Goal: Task Accomplishment & Management: Manage account settings

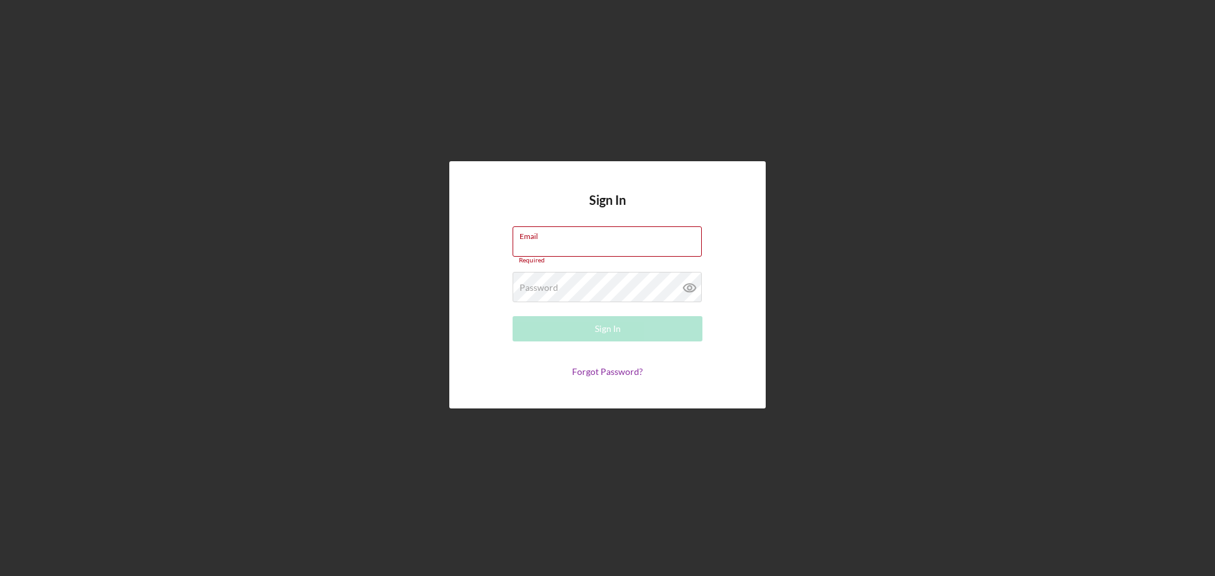
type input "allenm@freedomequity.org"
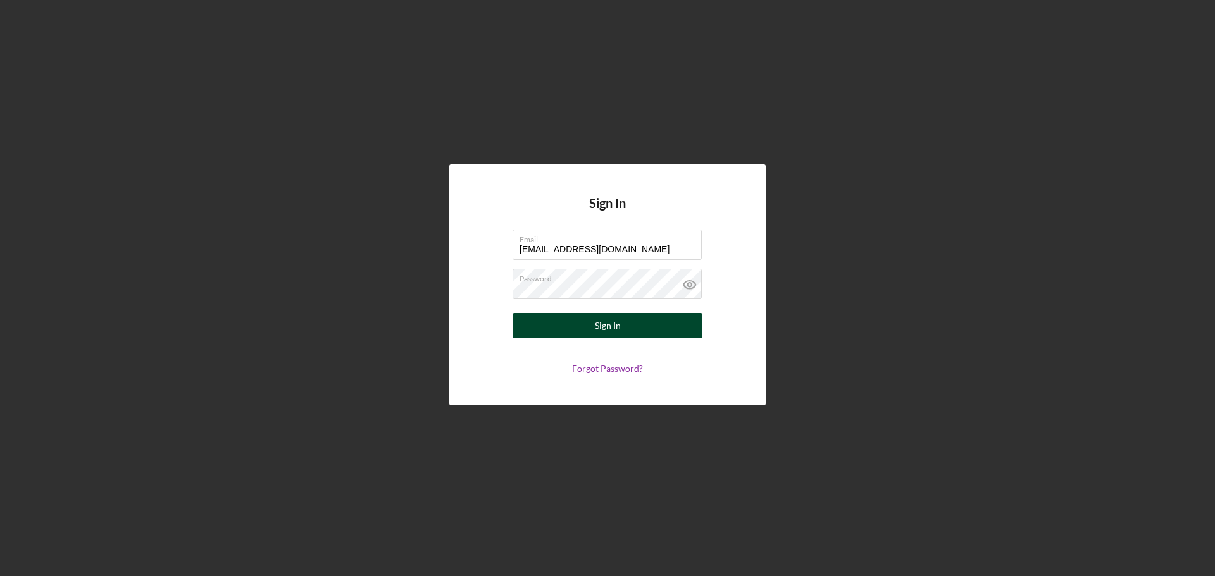
click at [624, 325] on button "Sign In" at bounding box center [607, 325] width 190 height 25
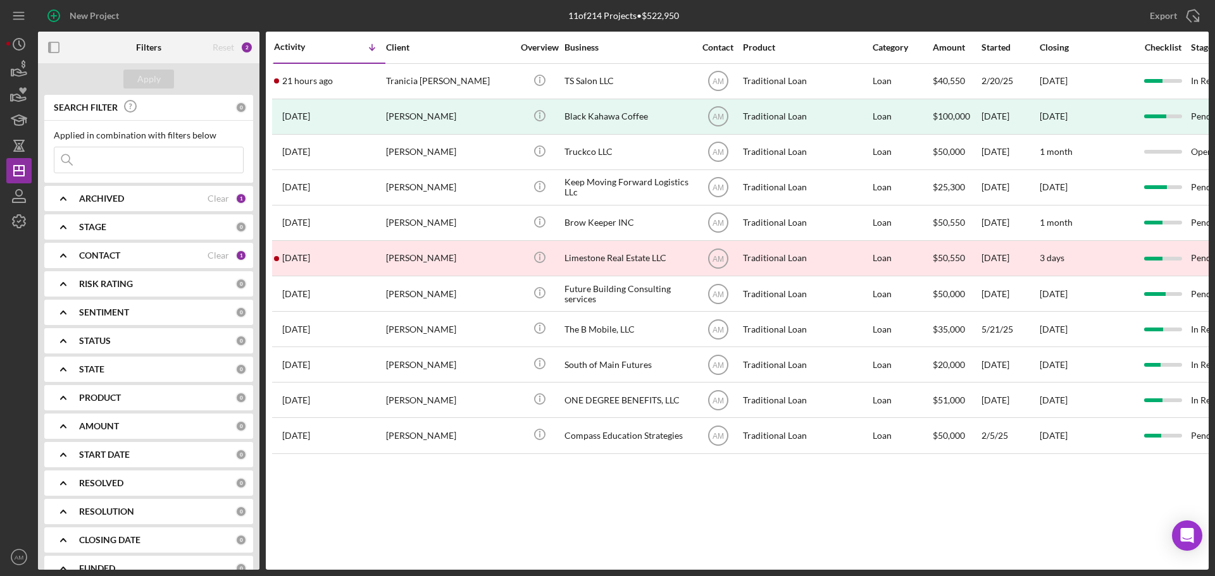
click at [108, 161] on input at bounding box center [148, 159] width 189 height 25
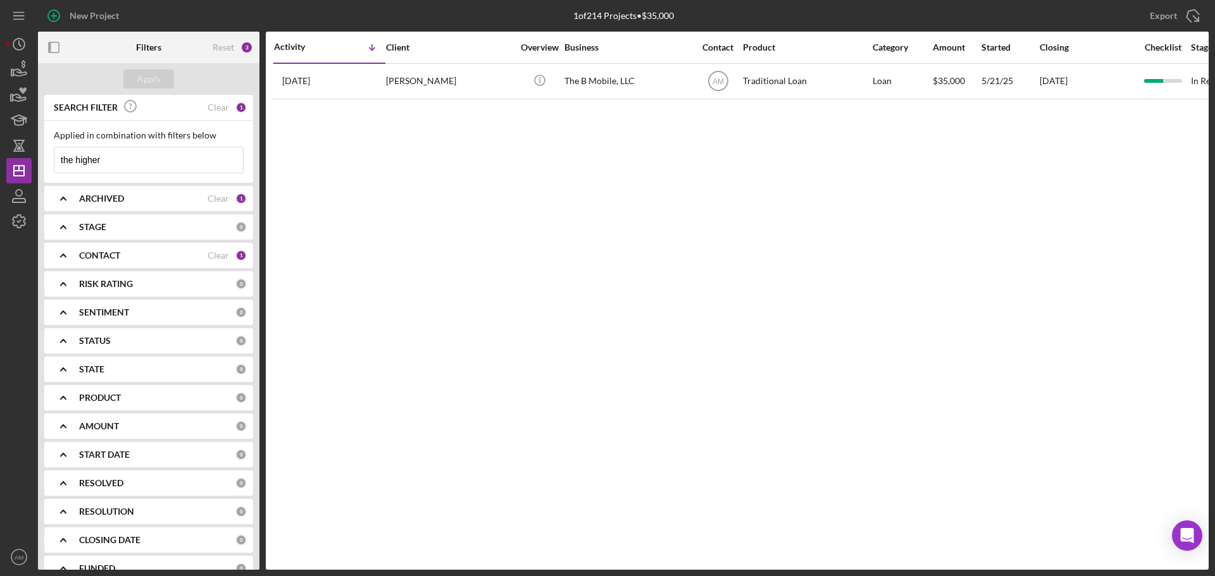
drag, startPoint x: 137, startPoint y: 156, endPoint x: 46, endPoint y: 166, distance: 91.6
click at [46, 166] on div "Applied in combination with filters below the higher Icon/Menu Close" at bounding box center [148, 152] width 209 height 62
type input "the higher"
click at [209, 198] on div "Clear" at bounding box center [218, 199] width 22 height 10
click at [219, 252] on div "Clear" at bounding box center [218, 255] width 22 height 10
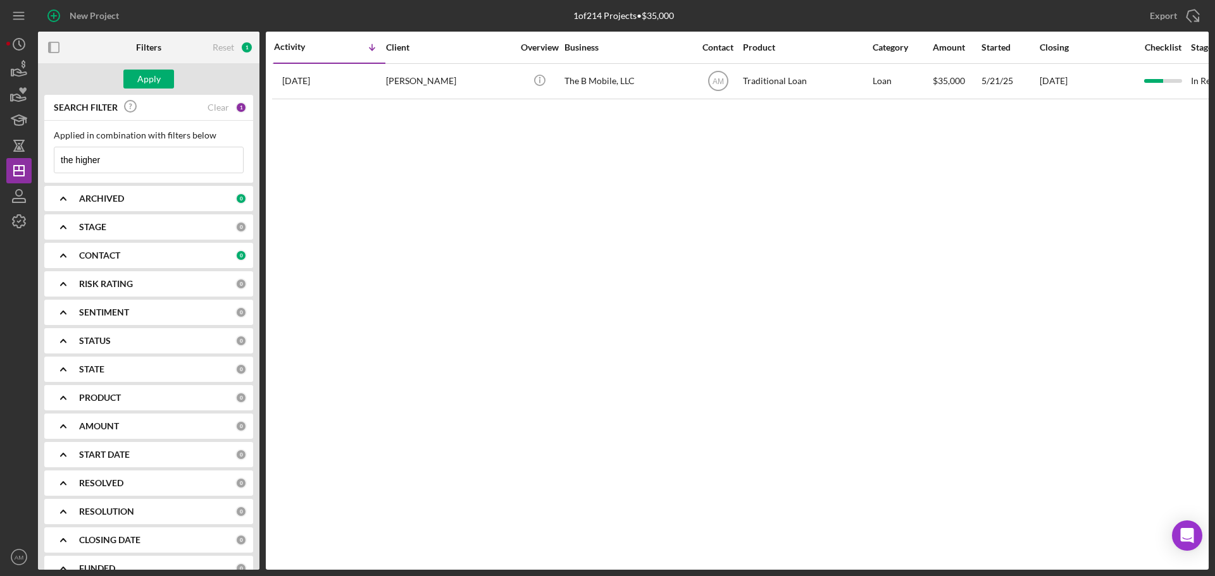
click at [97, 195] on b "ARCHIVED" at bounding box center [101, 199] width 45 height 10
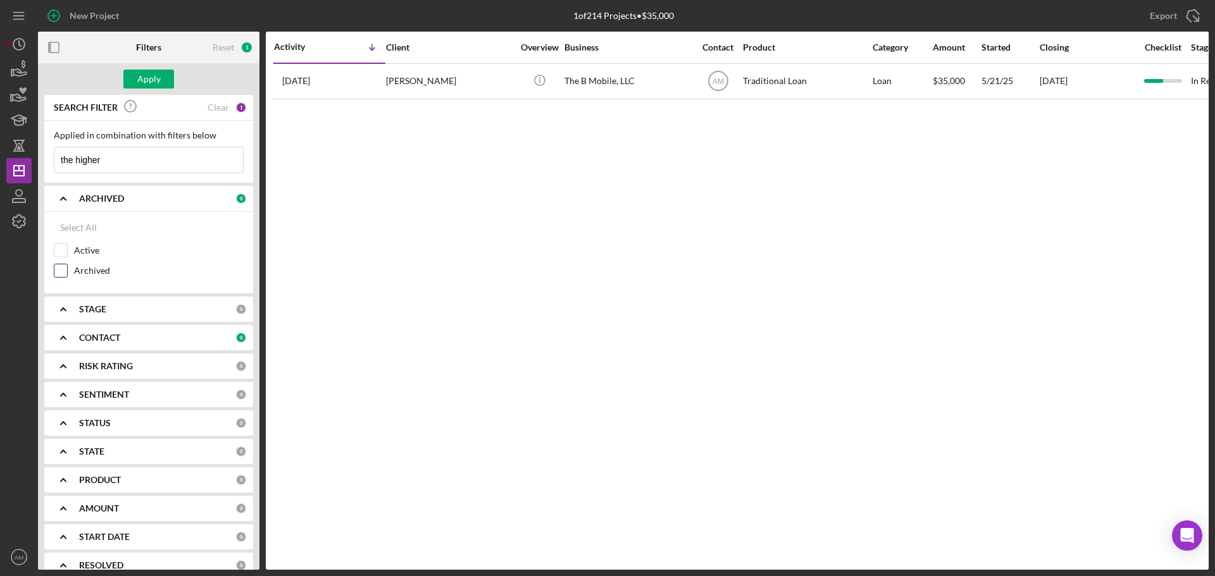
click at [56, 270] on input "Archived" at bounding box center [60, 270] width 13 height 13
checkbox input "true"
click at [152, 82] on div "Apply" at bounding box center [148, 79] width 23 height 19
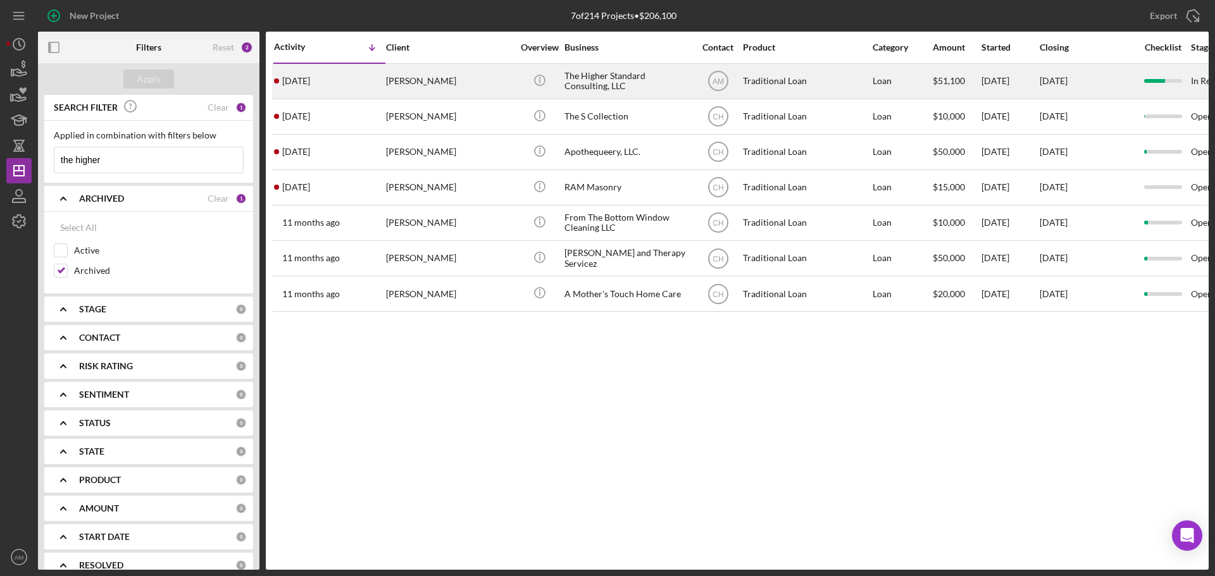
click at [424, 83] on div "[PERSON_NAME]" at bounding box center [449, 82] width 127 height 34
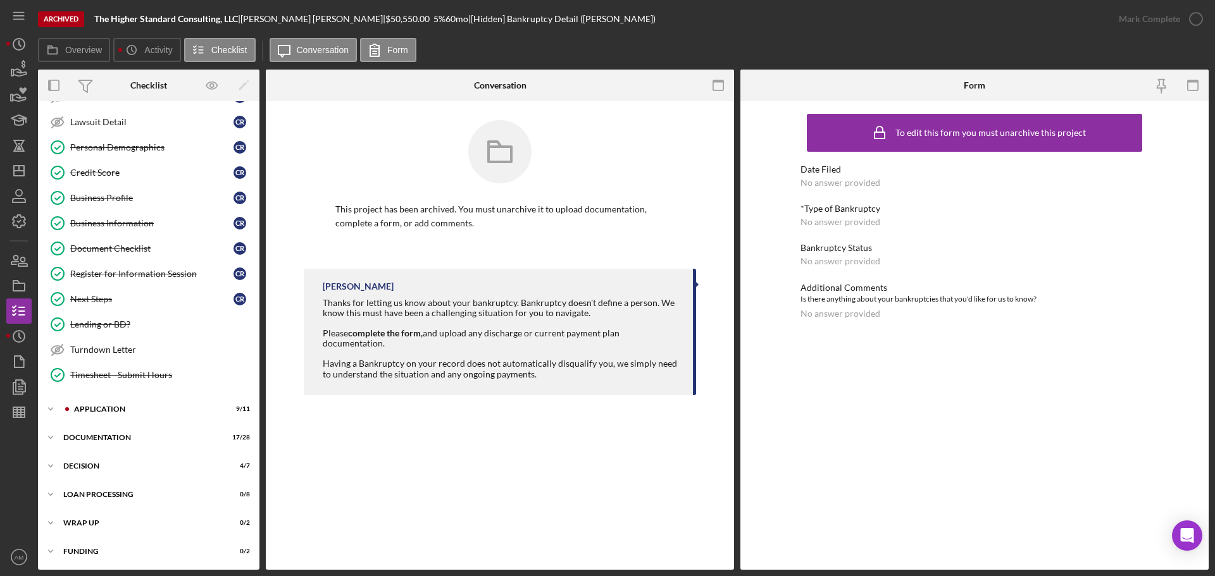
scroll to position [127, 0]
click at [100, 435] on div "Documentation" at bounding box center [153, 437] width 180 height 8
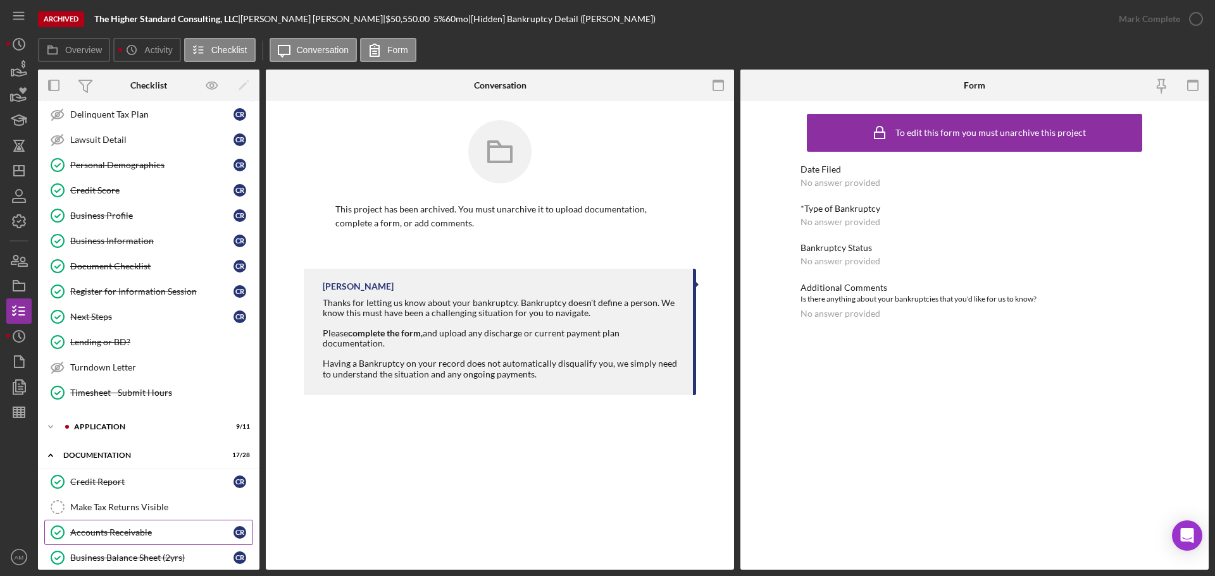
scroll to position [83, 0]
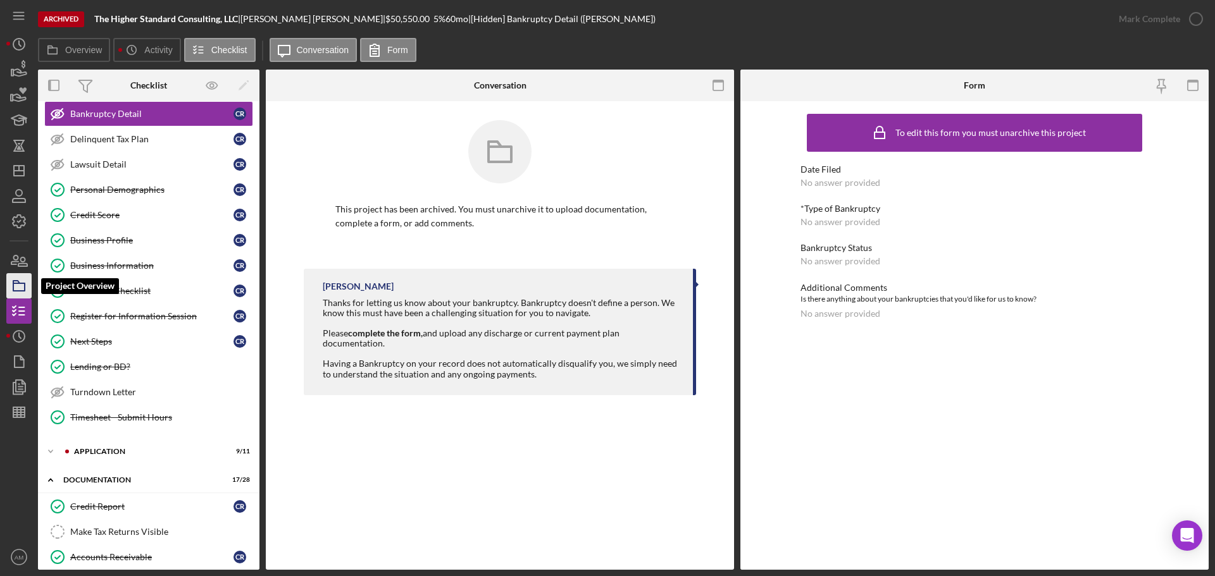
click at [18, 287] on icon "button" at bounding box center [19, 286] width 32 height 32
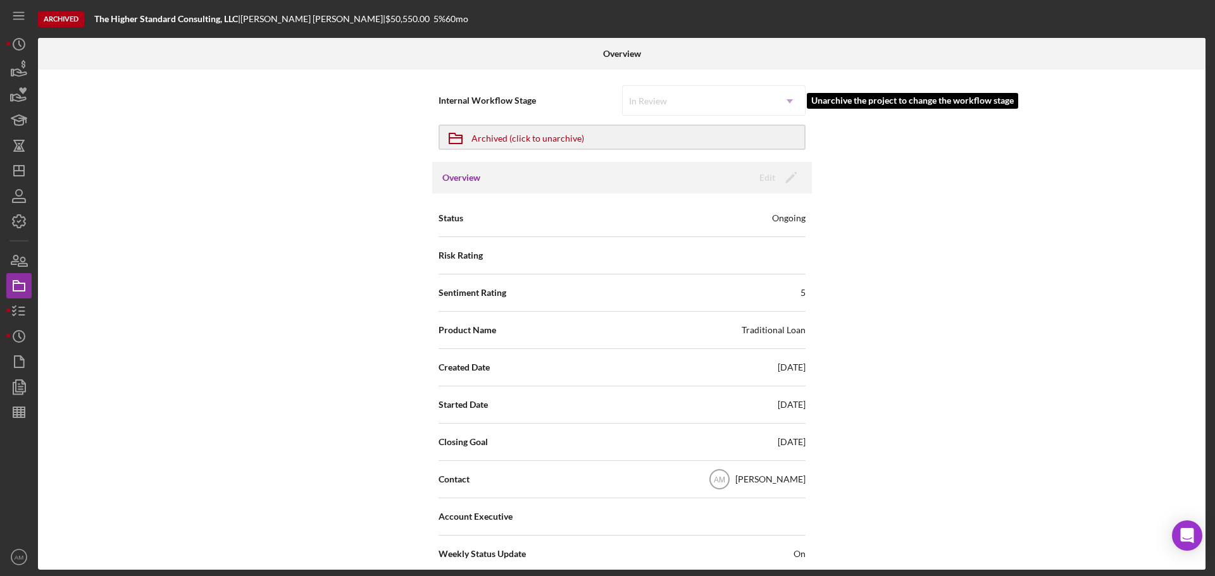
click at [785, 96] on div "In Review Icon/Dropdown Arrow" at bounding box center [713, 100] width 183 height 30
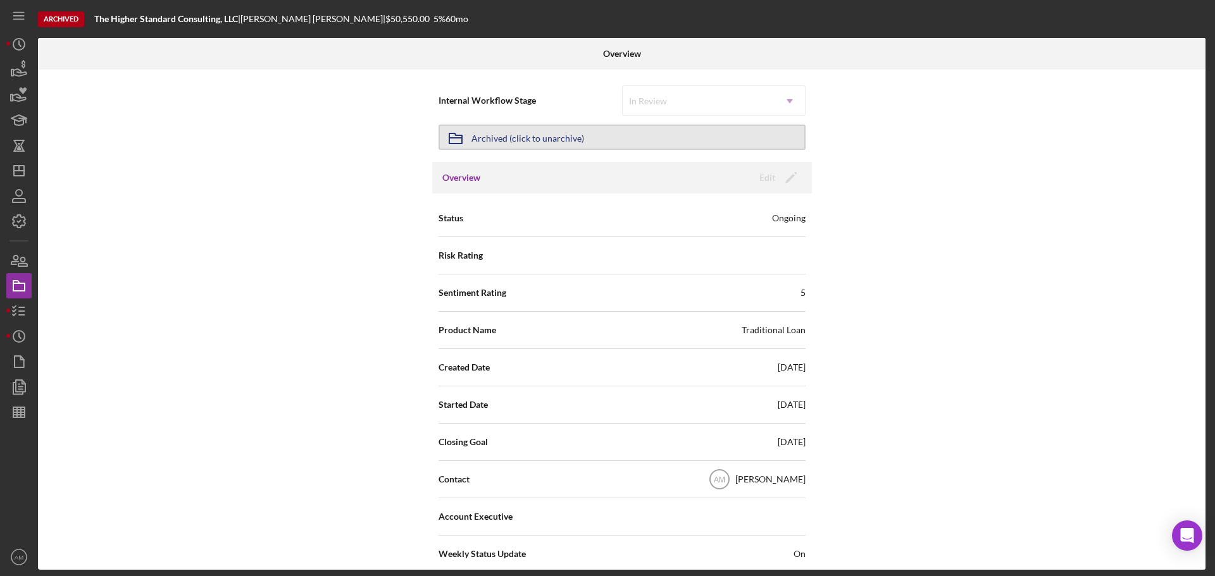
click at [547, 132] on div "Archived (click to unarchive)" at bounding box center [527, 137] width 113 height 23
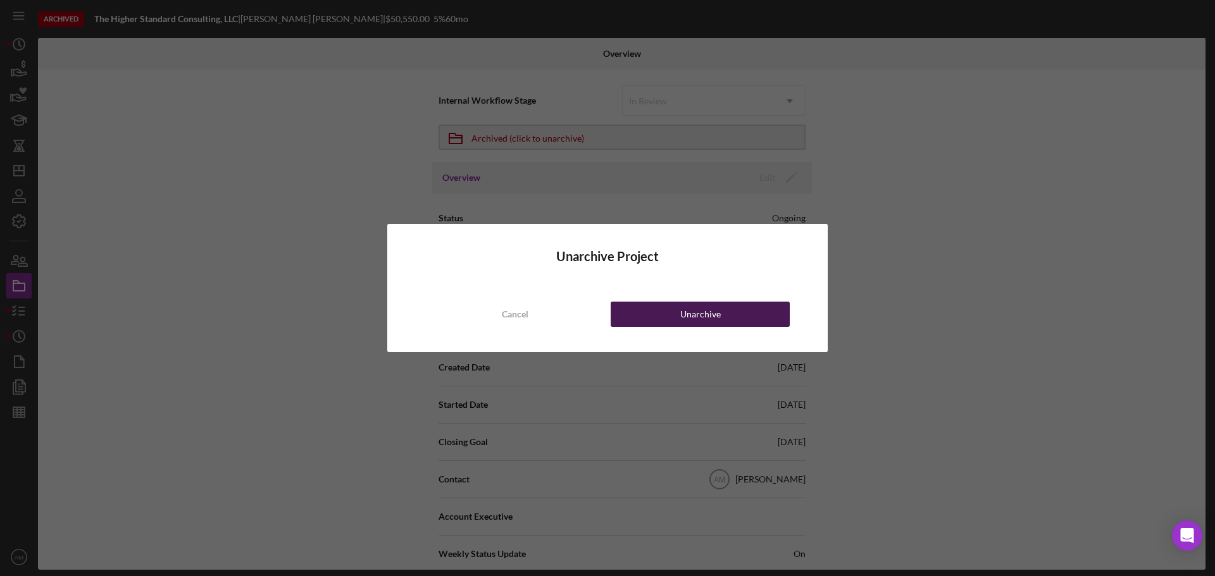
click at [689, 315] on div "Unarchive" at bounding box center [700, 314] width 40 height 25
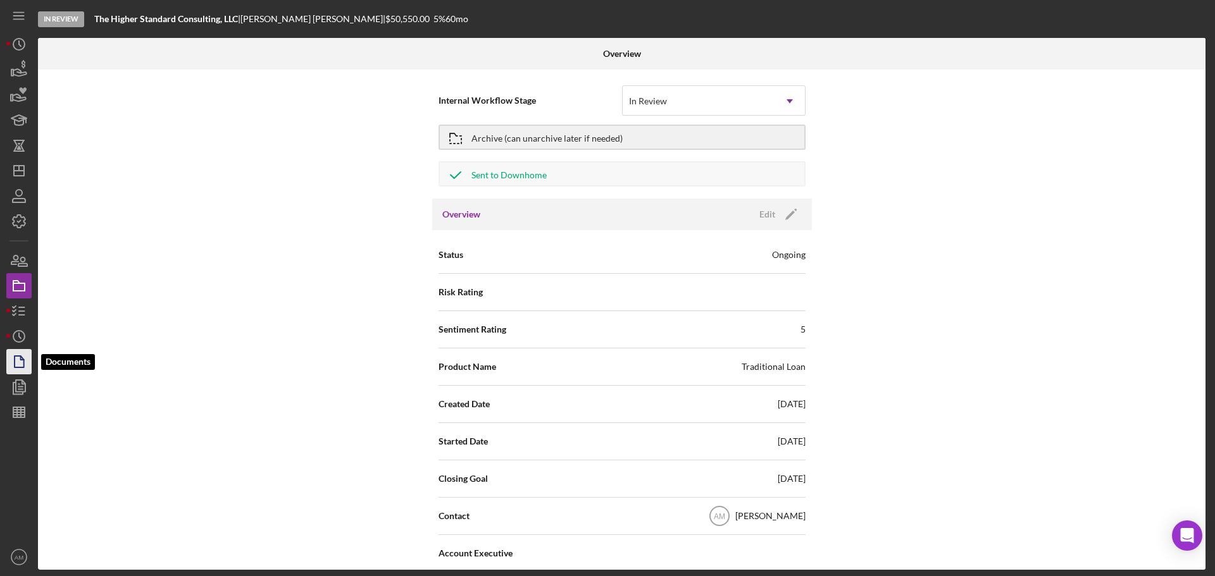
click at [15, 350] on icon "button" at bounding box center [19, 362] width 32 height 32
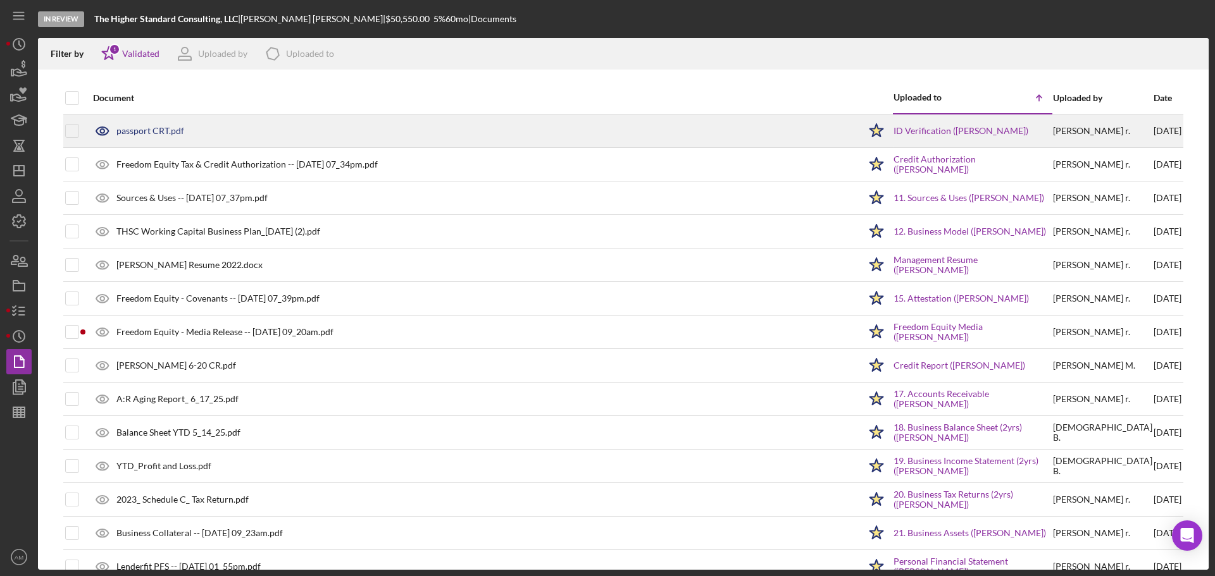
drag, startPoint x: 206, startPoint y: 16, endPoint x: 632, endPoint y: 139, distance: 443.2
click at [632, 139] on div "passport CRT.pdf" at bounding box center [473, 131] width 772 height 32
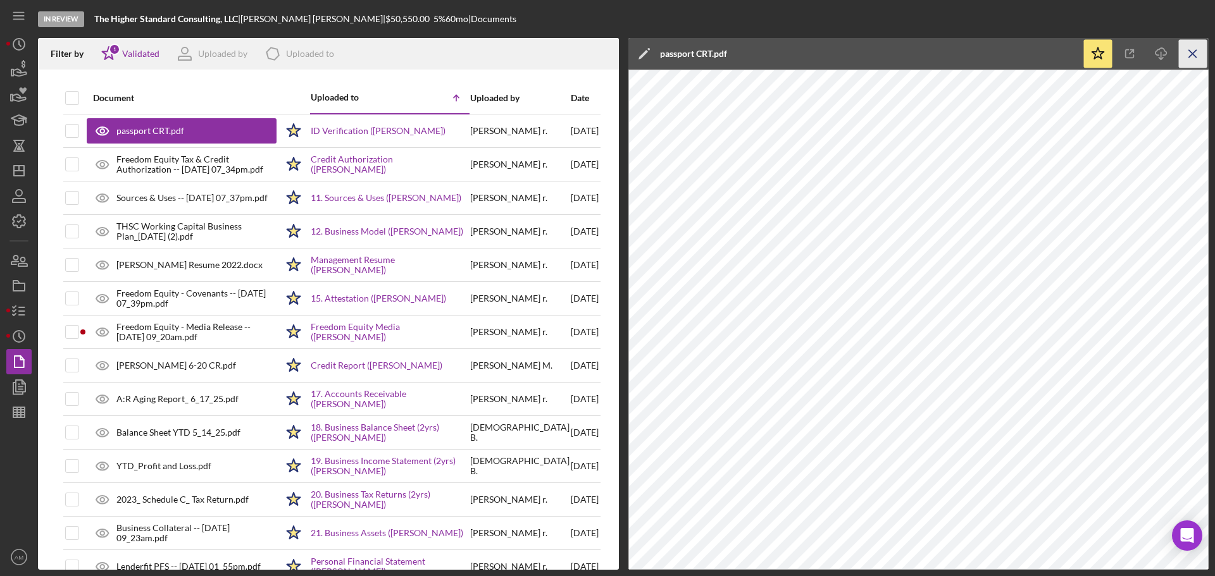
click at [1197, 51] on icon "Icon/Menu Close" at bounding box center [1192, 54] width 28 height 28
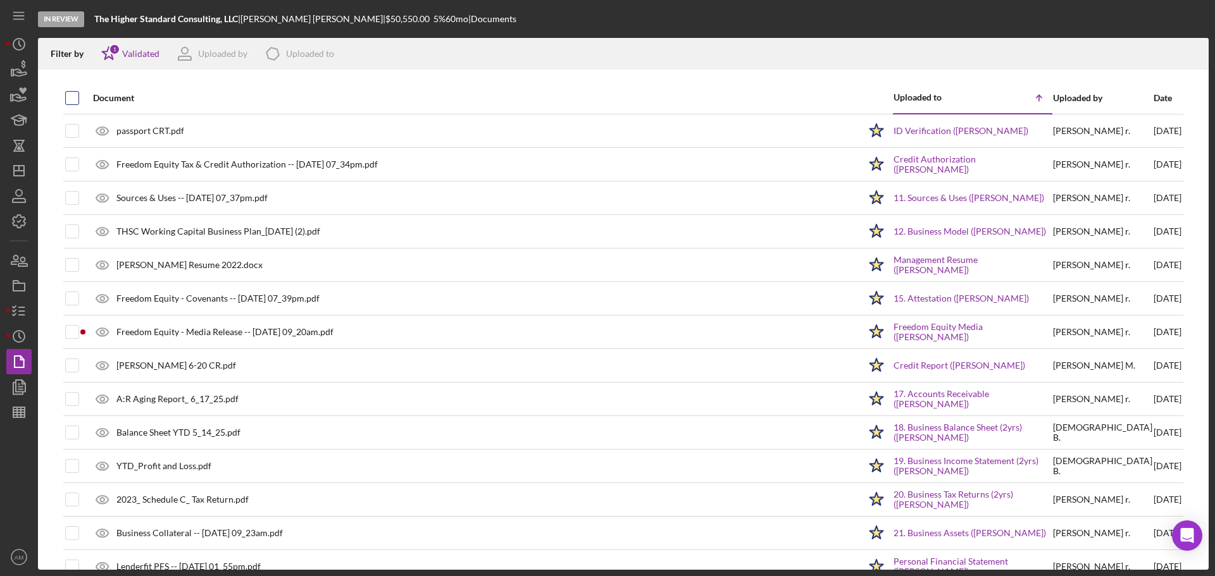
click at [75, 97] on input "checkbox" at bounding box center [72, 98] width 13 height 13
checkbox input "true"
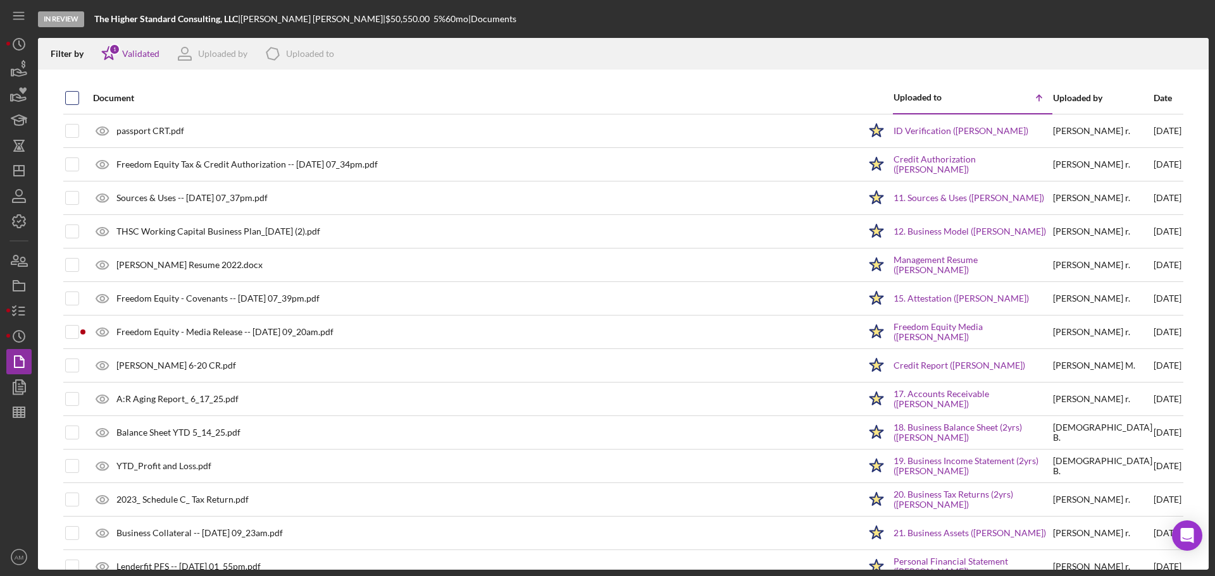
checkbox input "true"
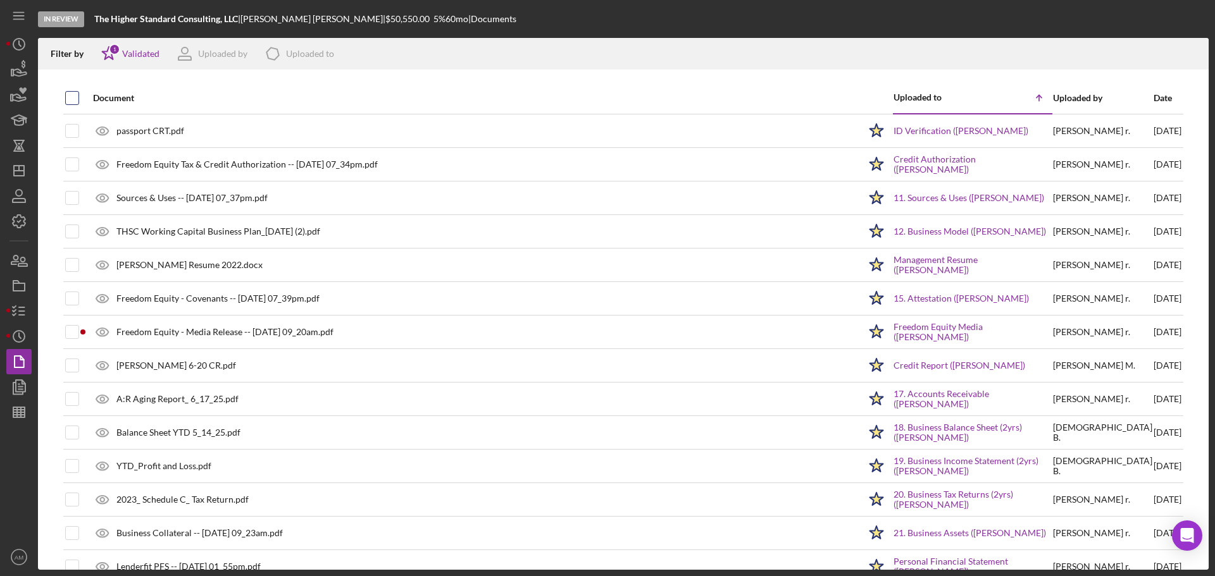
checkbox input "true"
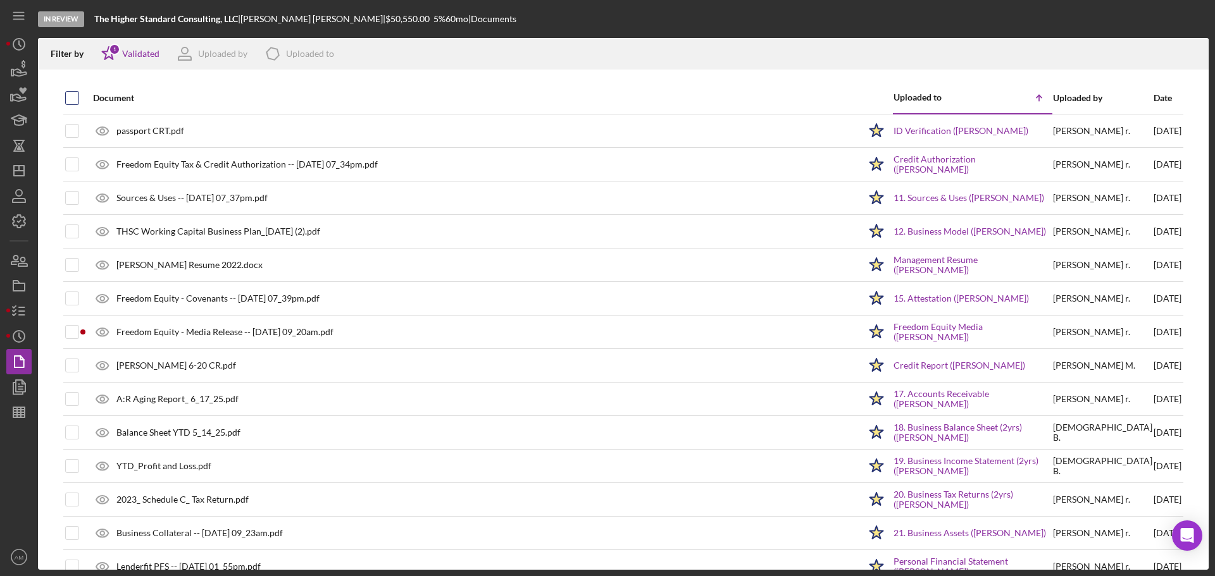
checkbox input "true"
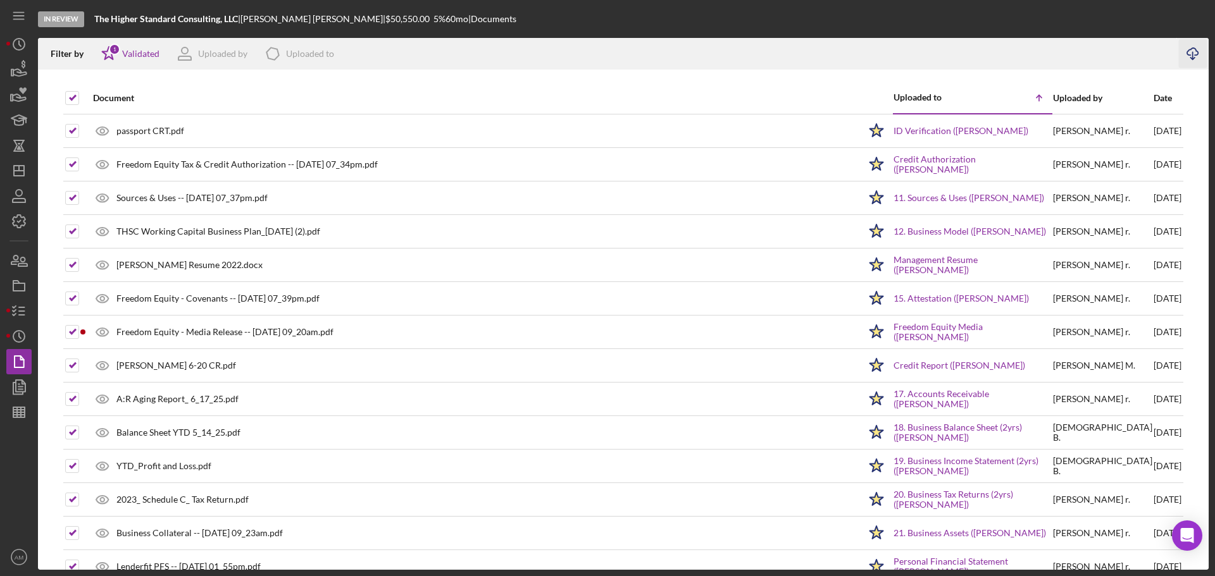
click at [1196, 52] on icon "Icon/Download" at bounding box center [1192, 54] width 28 height 28
